Goal: Transaction & Acquisition: Purchase product/service

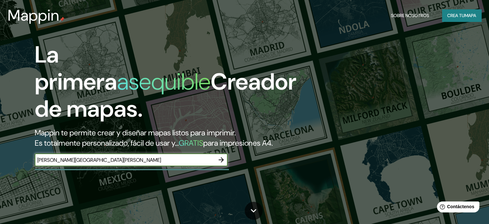
type input "[PERSON_NAME][GEOGRAPHIC_DATA][PERSON_NAME]"
click at [224, 162] on icon "button" at bounding box center [221, 159] width 5 height 5
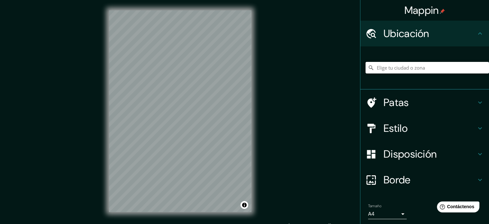
click at [382, 69] on input "Elige tu ciudad o zona" at bounding box center [428, 68] width 124 height 12
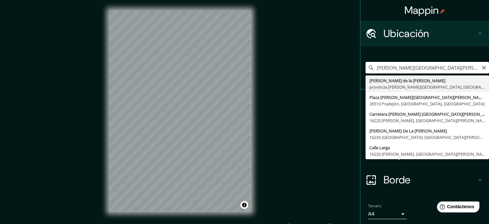
type input "[PERSON_NAME][GEOGRAPHIC_DATA][PERSON_NAME], [GEOGRAPHIC_DATA][PERSON_NAME], [G…"
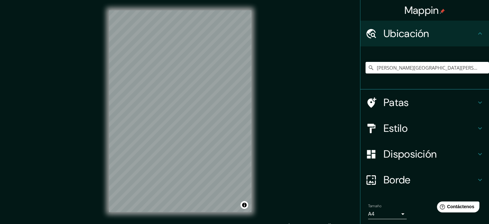
click at [476, 124] on icon at bounding box center [480, 128] width 8 height 8
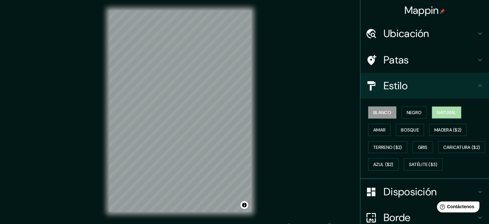
click at [455, 113] on button "Natural" at bounding box center [447, 112] width 30 height 12
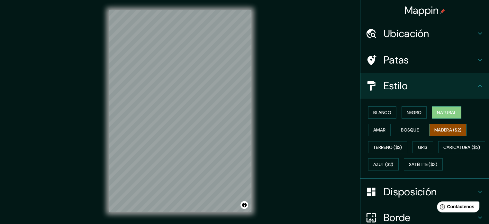
click at [442, 127] on font "Madera ($2)" at bounding box center [448, 130] width 27 height 6
click at [413, 129] on font "Bosque" at bounding box center [410, 130] width 18 height 6
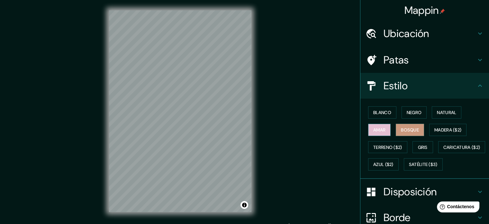
click at [381, 127] on font "Amar" at bounding box center [380, 130] width 12 height 6
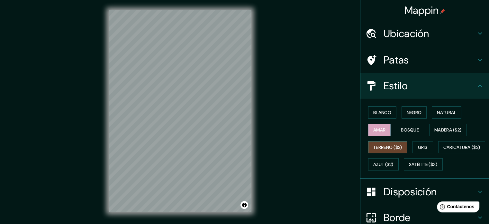
click at [383, 146] on font "Terreno ($2)" at bounding box center [388, 147] width 29 height 6
click at [418, 144] on font "Gris" at bounding box center [423, 147] width 10 height 6
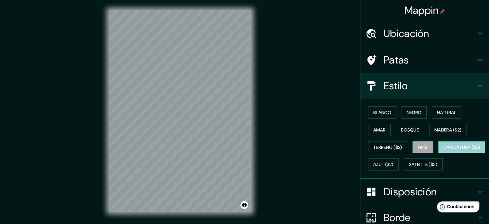
click at [444, 150] on font "Caricatura ($2)" at bounding box center [462, 147] width 37 height 6
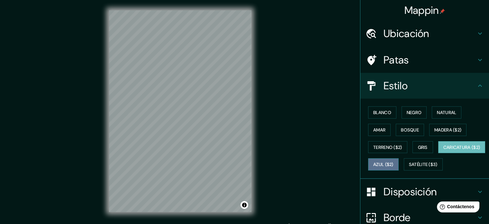
click at [394, 162] on font "Azul ($2)" at bounding box center [384, 165] width 20 height 6
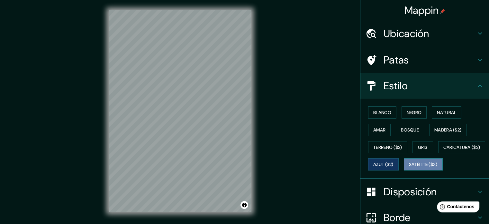
click at [409, 167] on font "Satélite ($3)" at bounding box center [423, 165] width 29 height 6
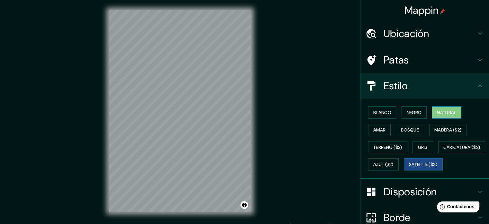
click at [452, 110] on font "Natural" at bounding box center [446, 112] width 19 height 6
click at [410, 113] on font "Negro" at bounding box center [414, 112] width 15 height 6
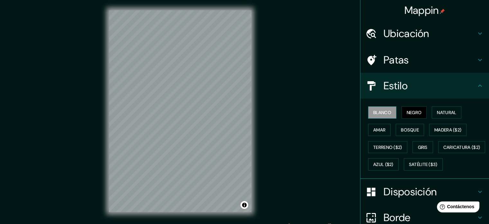
click at [376, 109] on font "Blanco" at bounding box center [383, 112] width 18 height 6
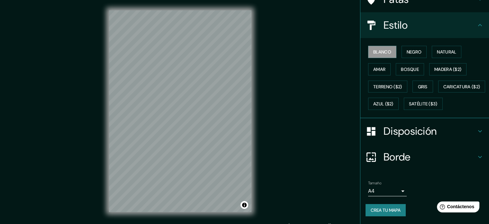
click at [422, 131] on font "Disposición" at bounding box center [410, 131] width 53 height 14
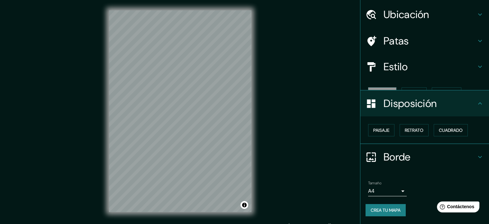
scroll to position [8, 0]
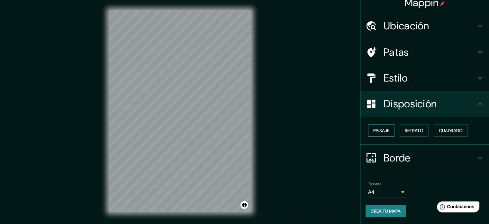
click at [379, 130] on font "Paisaje" at bounding box center [382, 130] width 16 height 6
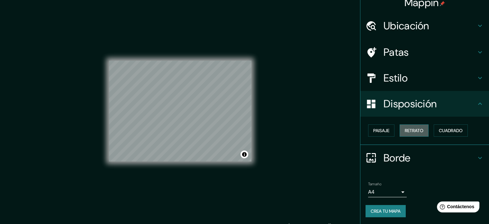
click at [405, 130] on font "Retrato" at bounding box center [414, 130] width 19 height 6
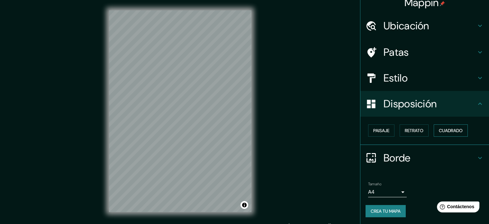
click at [434, 128] on button "Cuadrado" at bounding box center [451, 130] width 34 height 12
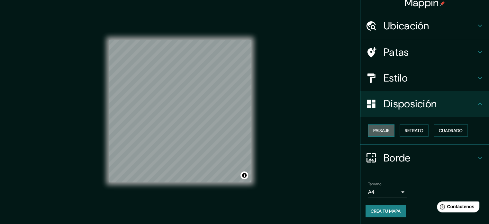
click at [374, 132] on font "Paisaje" at bounding box center [382, 130] width 16 height 6
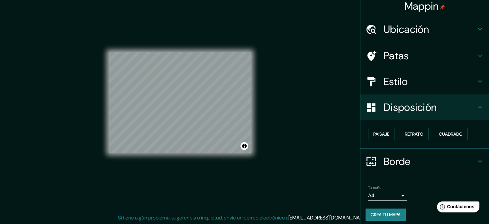
scroll to position [0, 0]
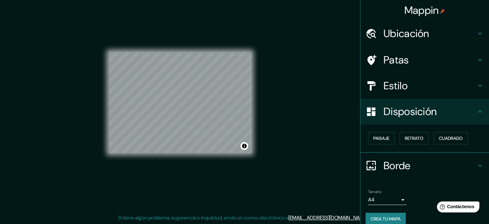
click at [394, 200] on body "Mappin Ubicación [PERSON_NAME][GEOGRAPHIC_DATA][PERSON_NAME], [GEOGRAPHIC_DATA]…" at bounding box center [244, 104] width 489 height 224
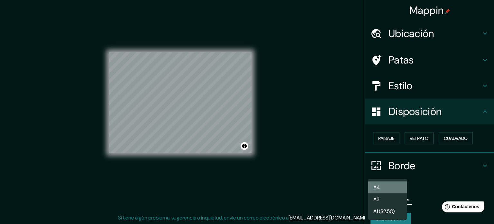
click at [395, 185] on li "A4" at bounding box center [387, 187] width 39 height 12
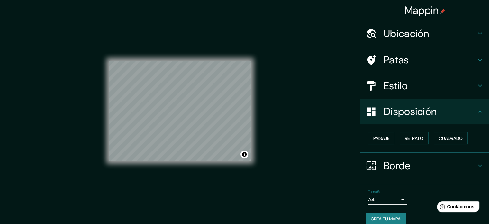
click at [413, 90] on h4 "Estilo" at bounding box center [430, 85] width 93 height 13
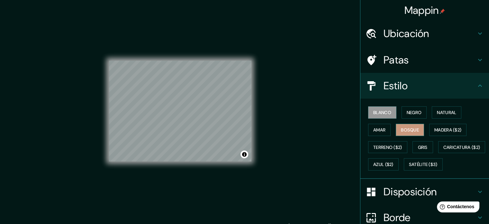
click at [404, 127] on font "Bosque" at bounding box center [410, 130] width 18 height 6
click at [427, 147] on button "Gris" at bounding box center [423, 147] width 21 height 12
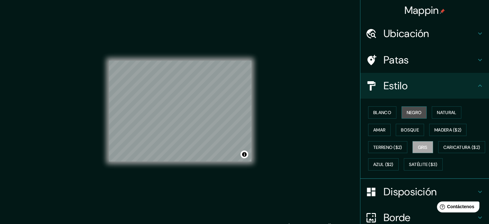
click at [416, 112] on font "Negro" at bounding box center [414, 112] width 15 height 6
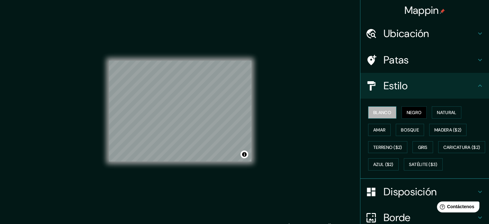
click at [377, 112] on font "Blanco" at bounding box center [383, 112] width 18 height 6
click at [394, 65] on font "Patas" at bounding box center [396, 60] width 25 height 14
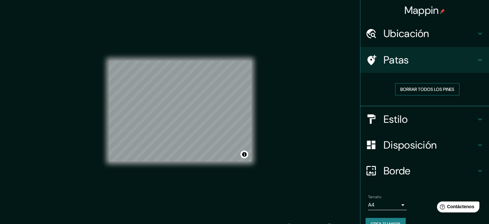
click at [402, 90] on font "Borrar todos los pines" at bounding box center [428, 89] width 54 height 6
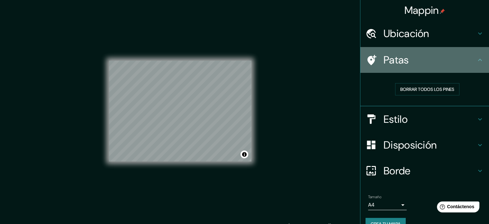
click at [393, 63] on font "Patas" at bounding box center [396, 60] width 25 height 14
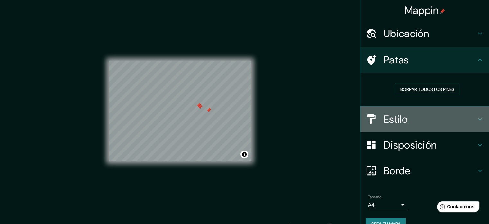
click at [418, 117] on h4 "Estilo" at bounding box center [430, 119] width 93 height 13
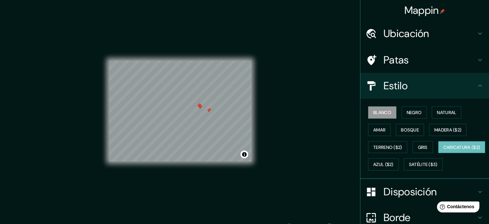
click at [439, 153] on button "Caricatura ($2)" at bounding box center [462, 147] width 47 height 12
click at [199, 107] on div at bounding box center [198, 108] width 5 height 5
click at [193, 104] on div at bounding box center [194, 103] width 5 height 5
click at [223, 116] on div at bounding box center [222, 117] width 5 height 5
